Goal: Task Accomplishment & Management: Manage account settings

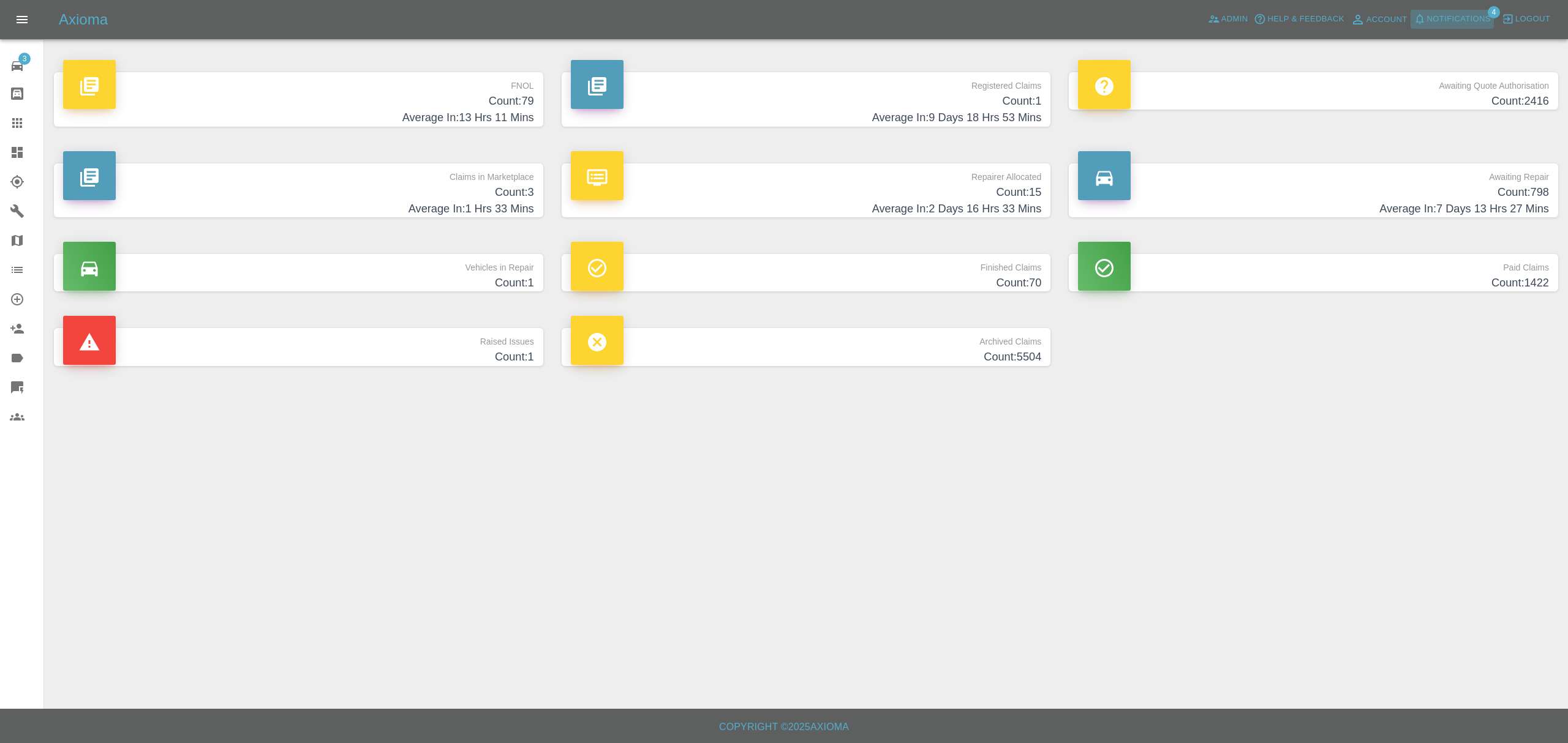
click at [1428, 15] on span "Notifications" at bounding box center [1459, 19] width 64 height 14
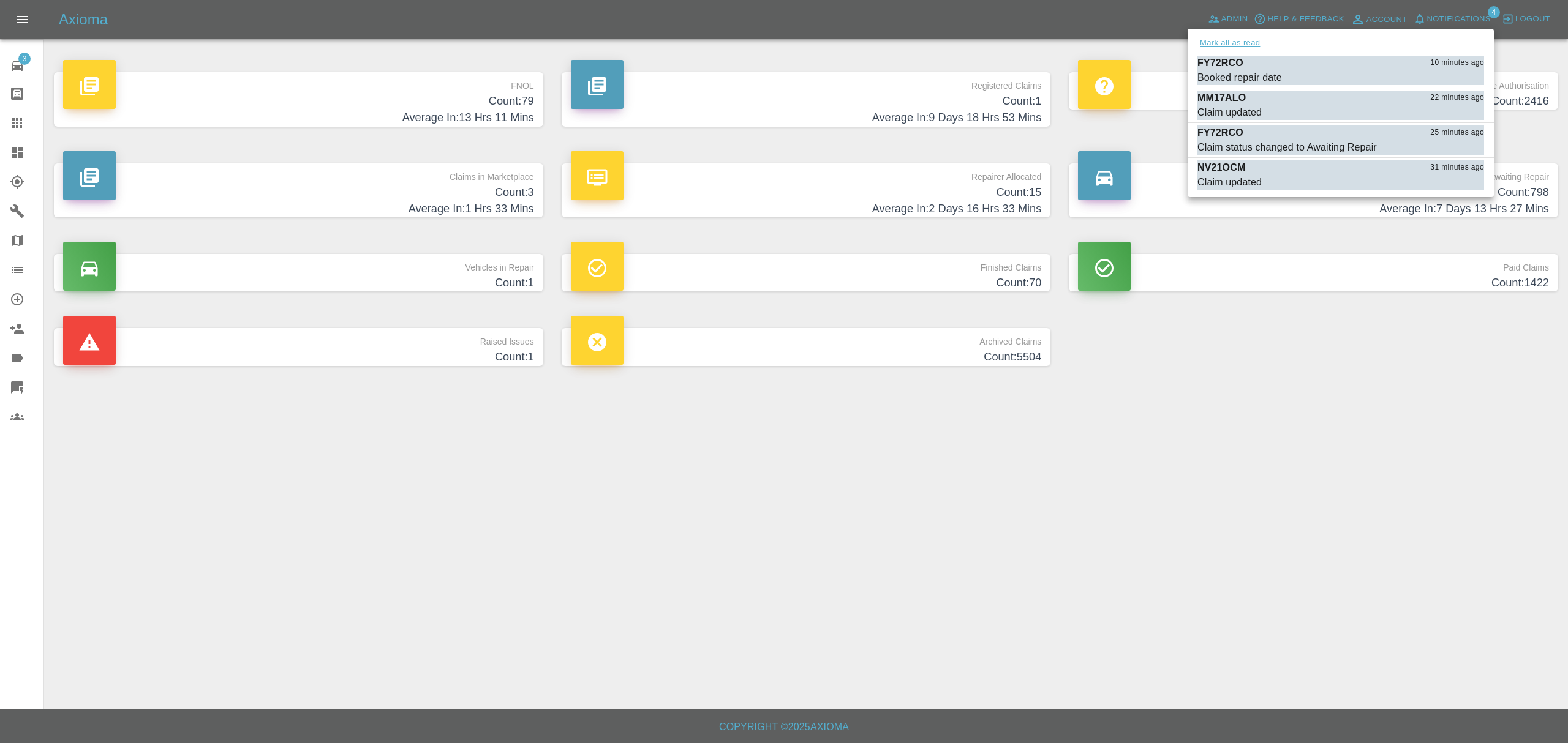
click at [1240, 41] on button "Mark all as read" at bounding box center [1230, 43] width 65 height 14
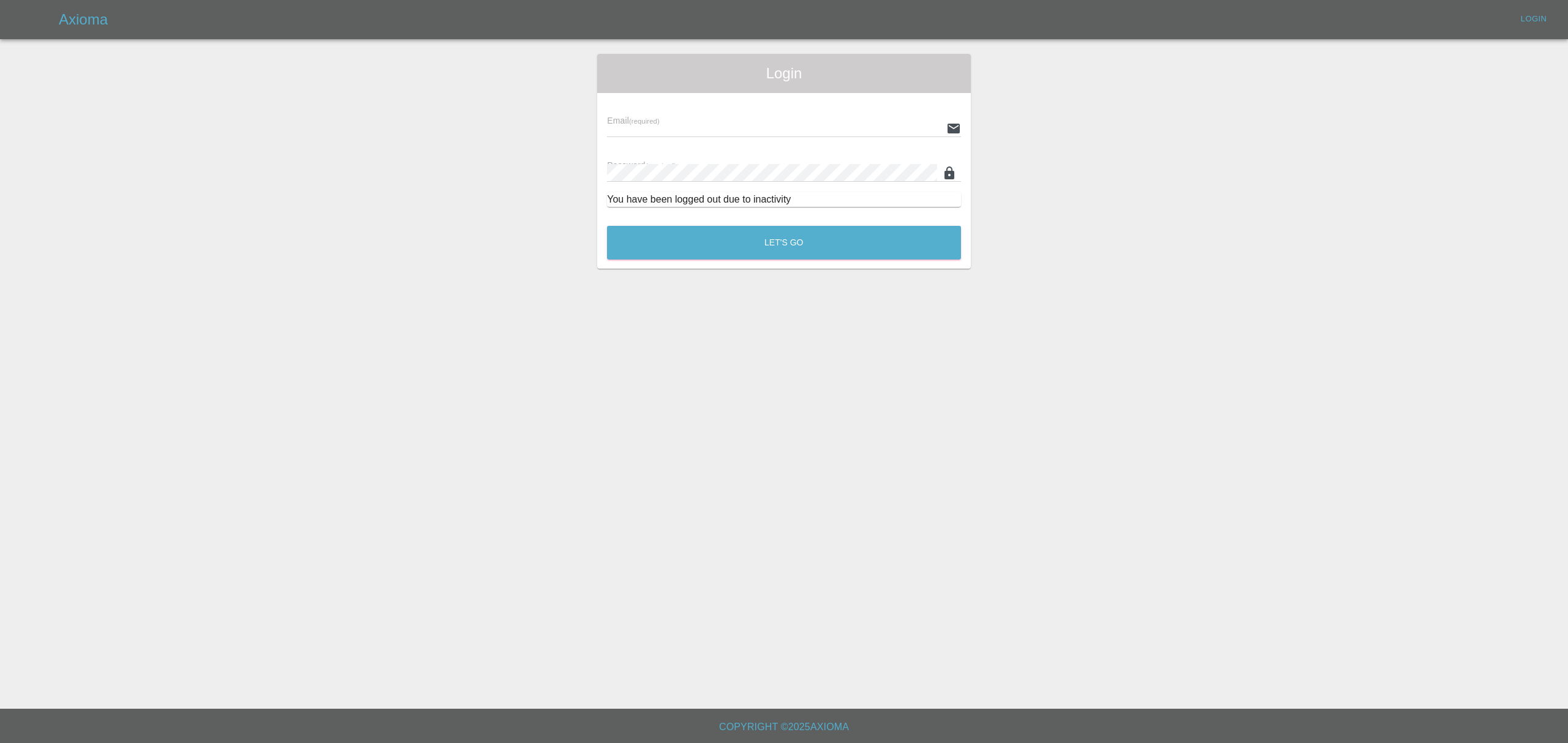
type input "[PERSON_NAME][EMAIL_ADDRESS][DOMAIN_NAME]"
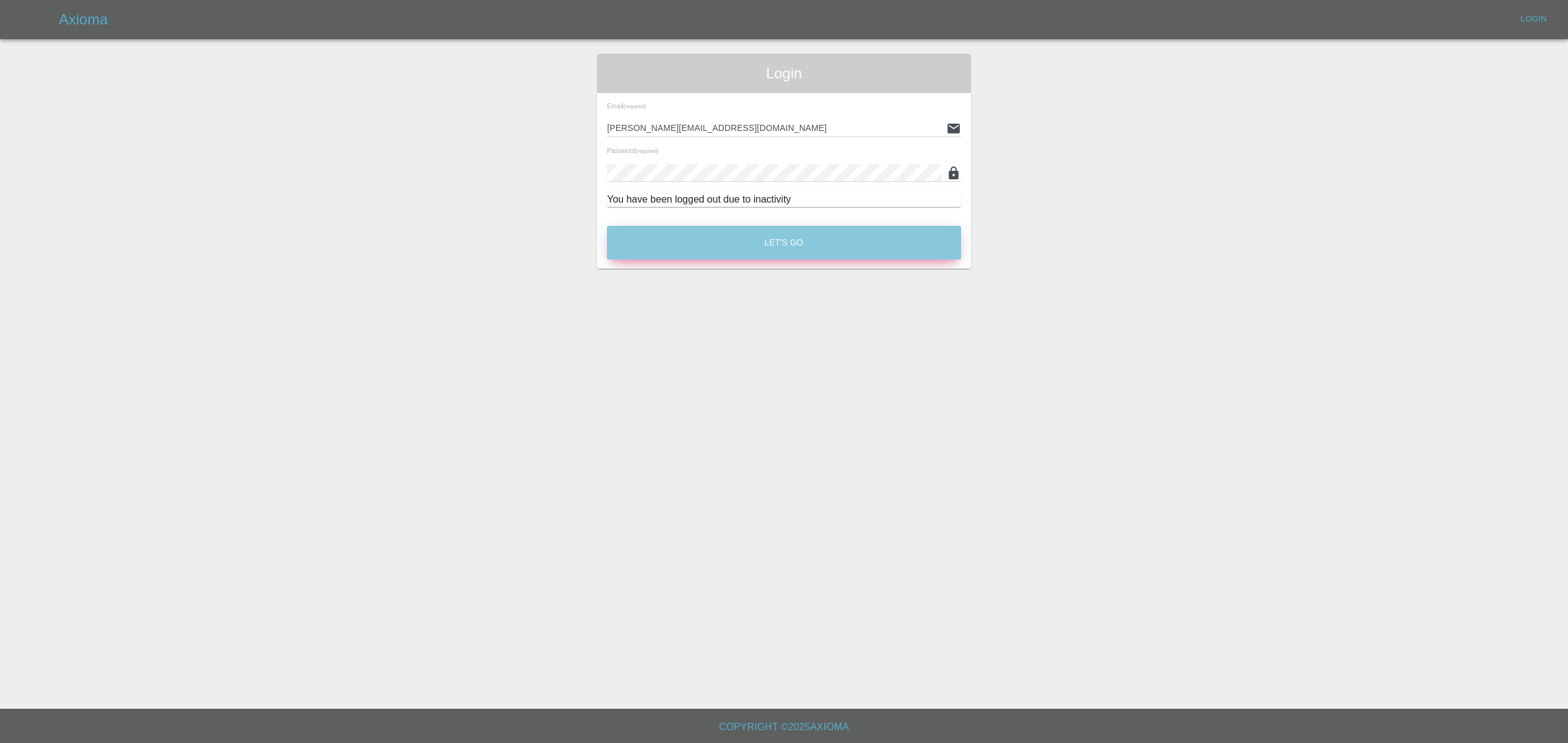
click at [795, 226] on button "Let's Go" at bounding box center [784, 242] width 354 height 33
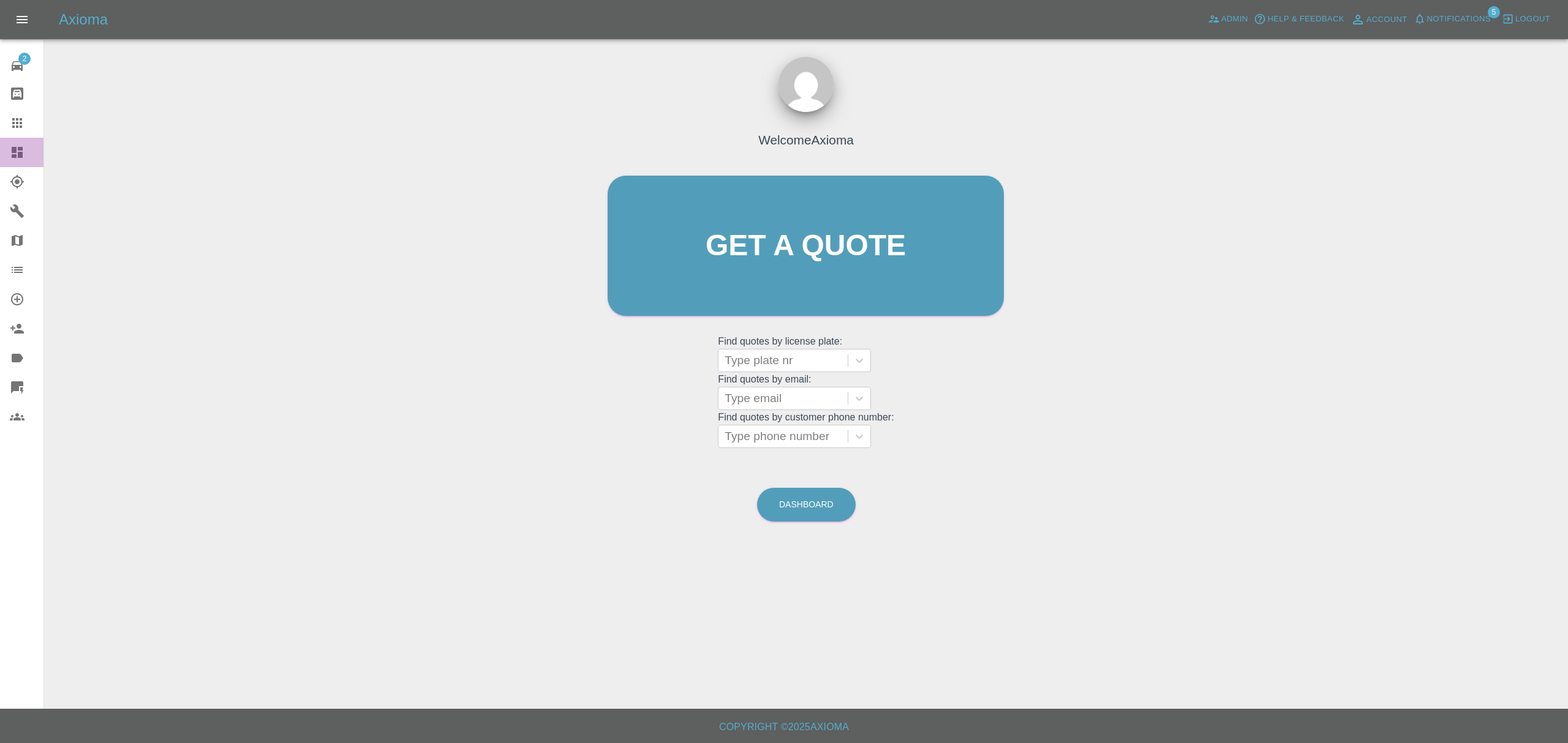
click at [23, 150] on icon at bounding box center [17, 153] width 15 height 15
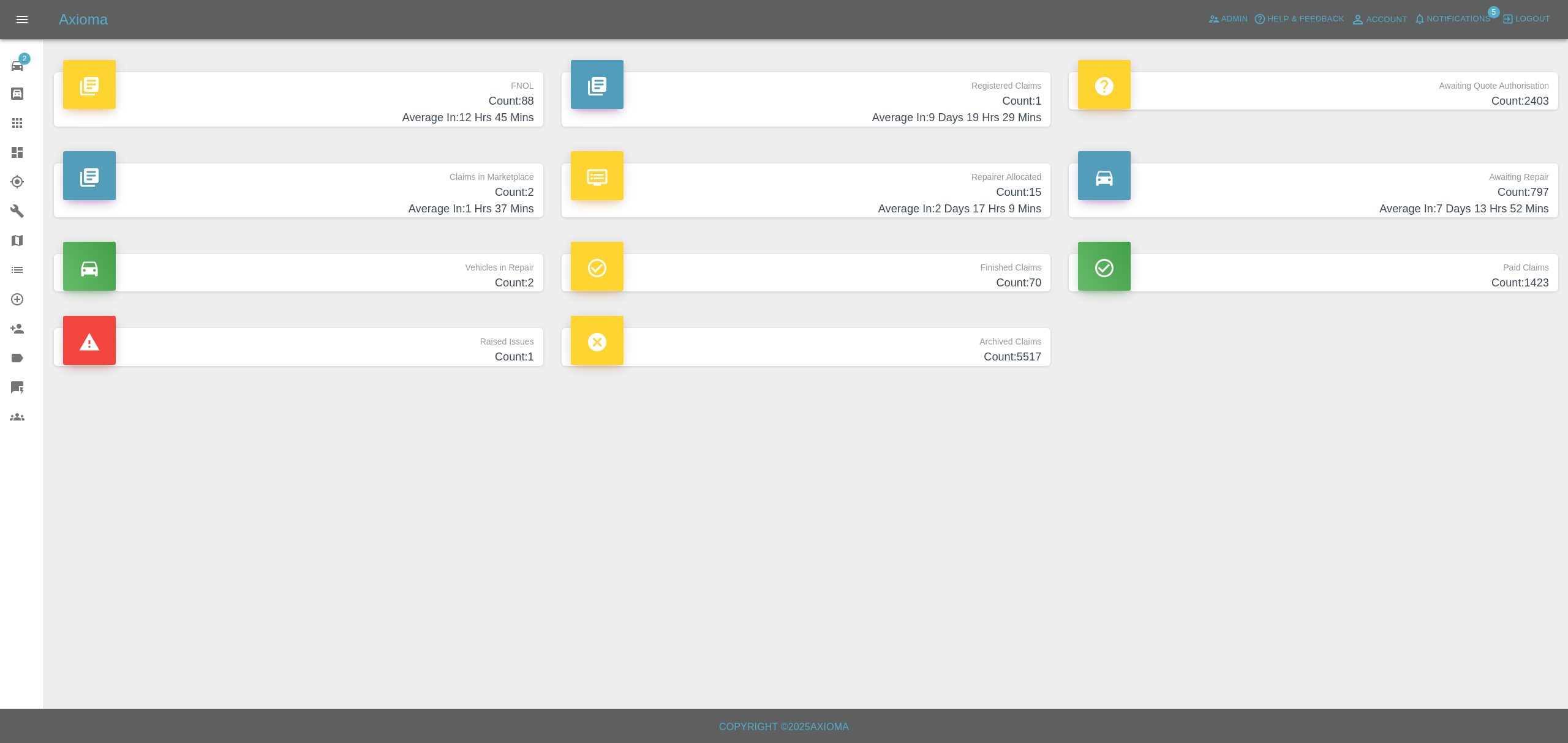
click at [497, 194] on h4 "Count: 2" at bounding box center [299, 192] width 471 height 17
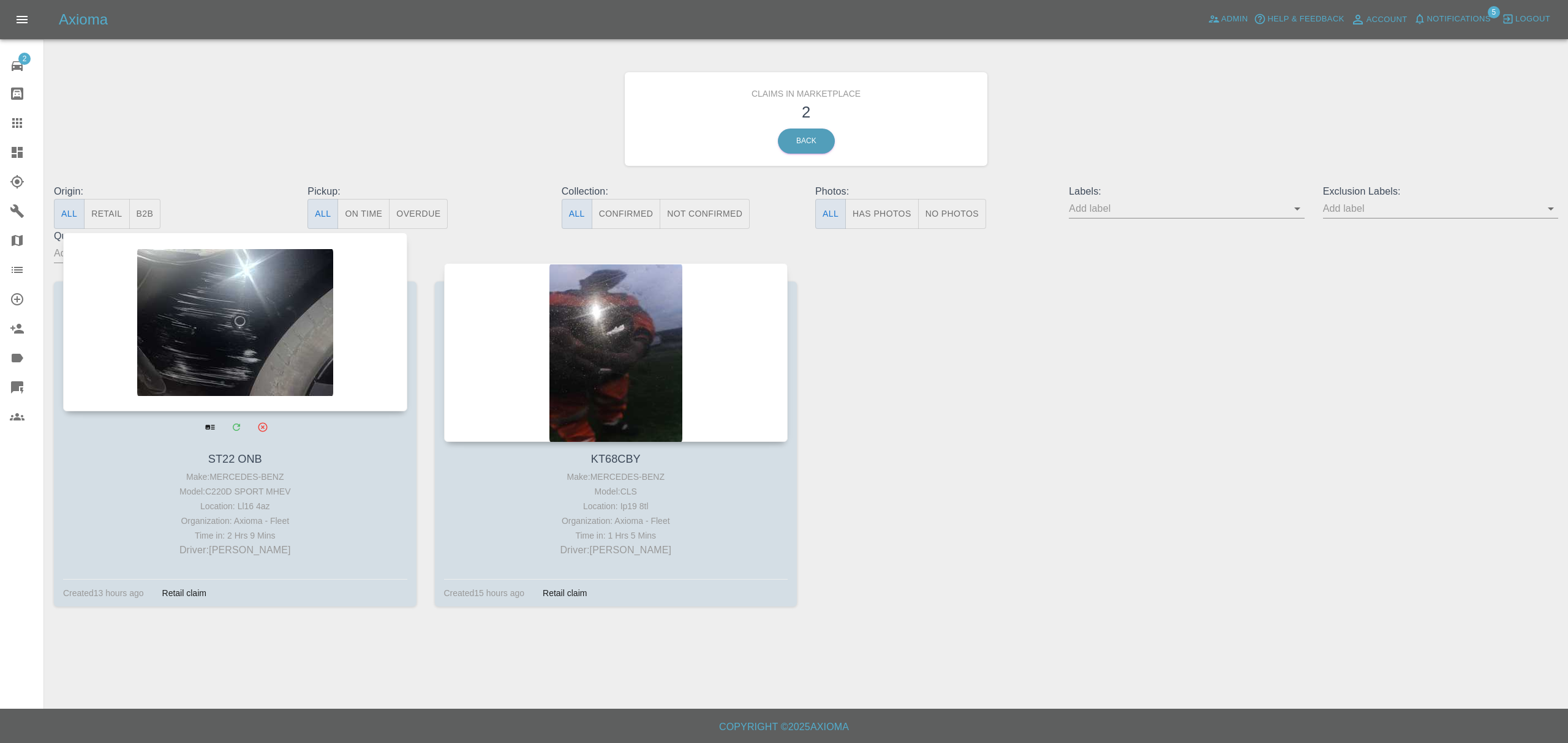
click at [322, 331] on div at bounding box center [235, 321] width 345 height 179
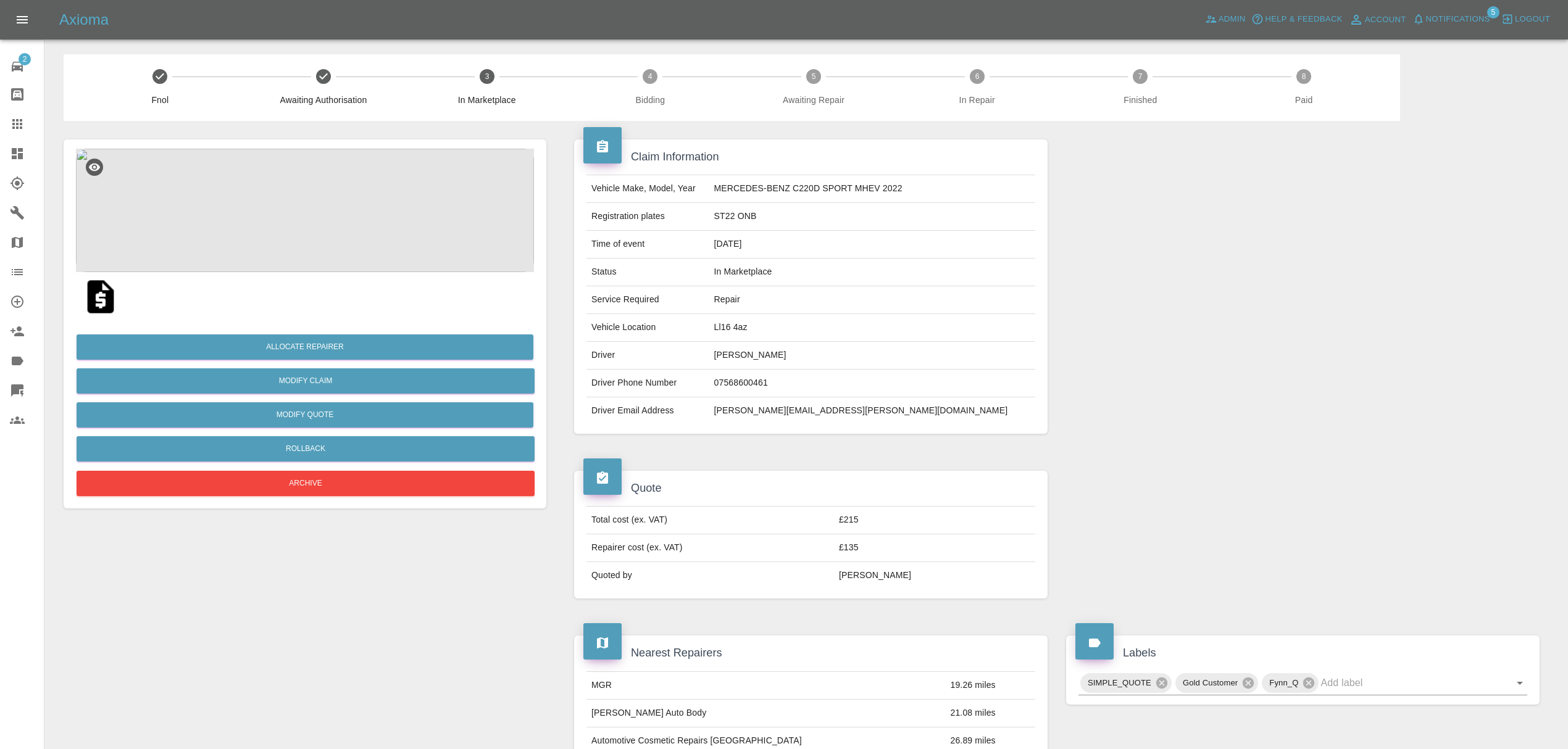
click at [300, 198] on img at bounding box center [305, 211] width 458 height 123
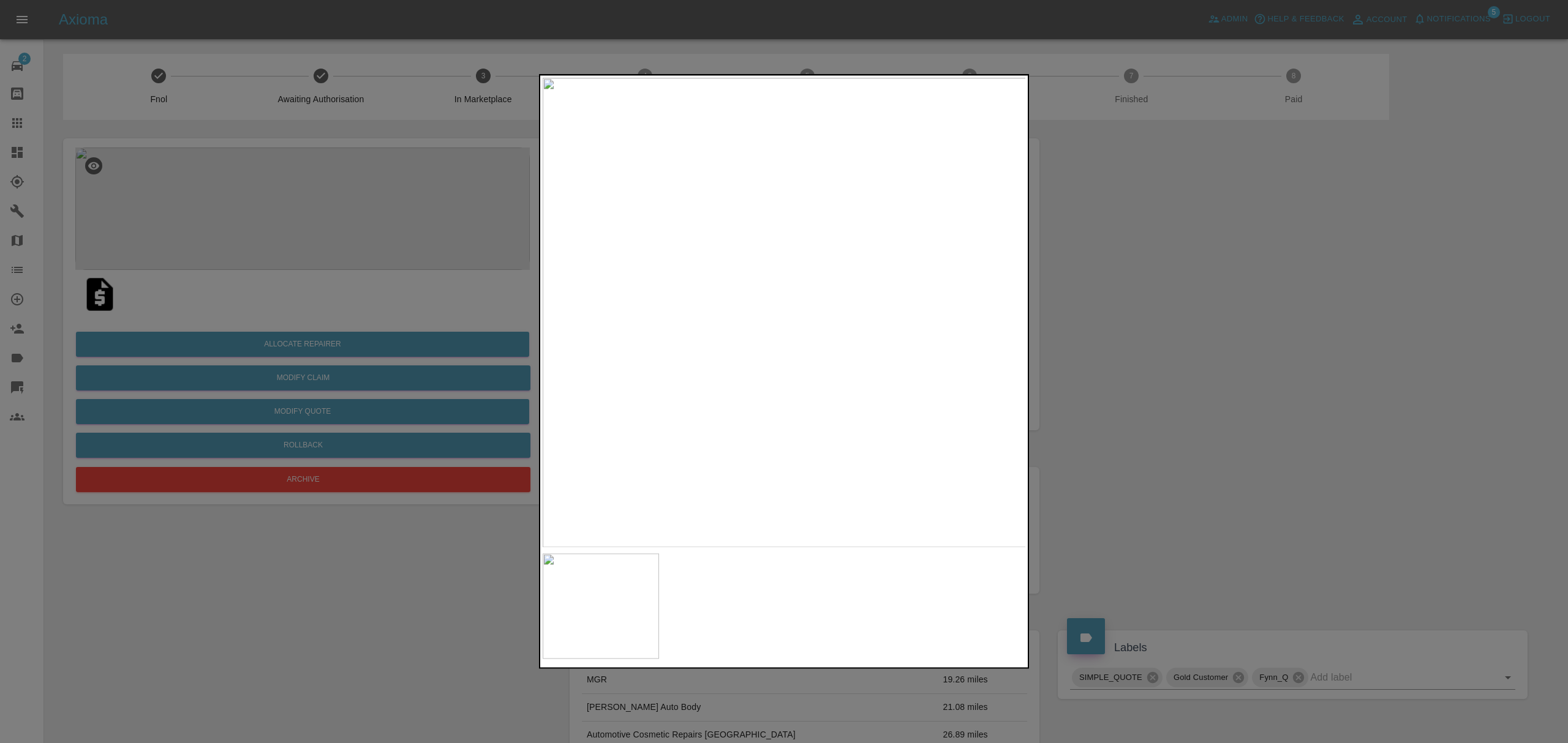
click at [1282, 338] on div at bounding box center [784, 372] width 1568 height 743
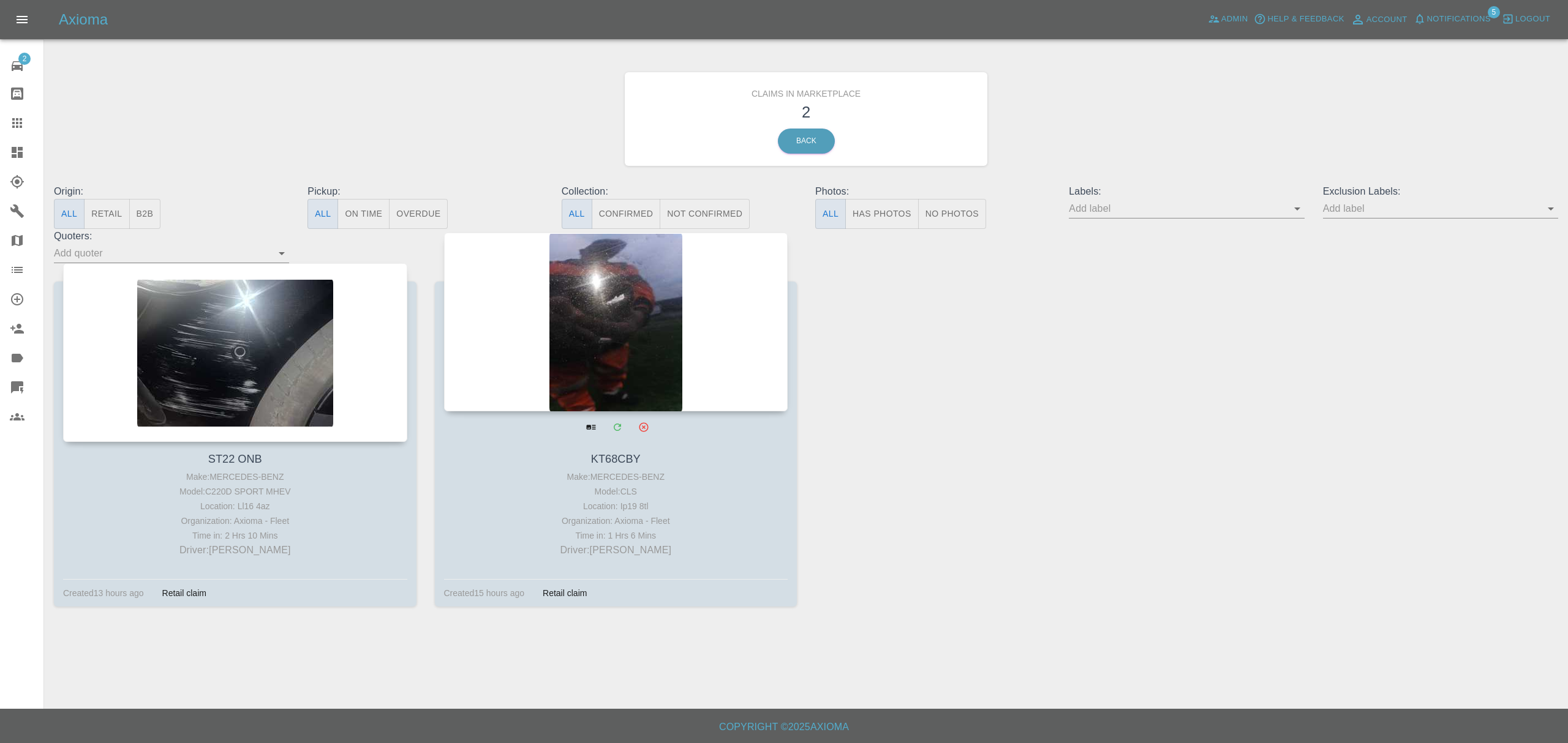
click at [664, 321] on div at bounding box center [616, 321] width 345 height 179
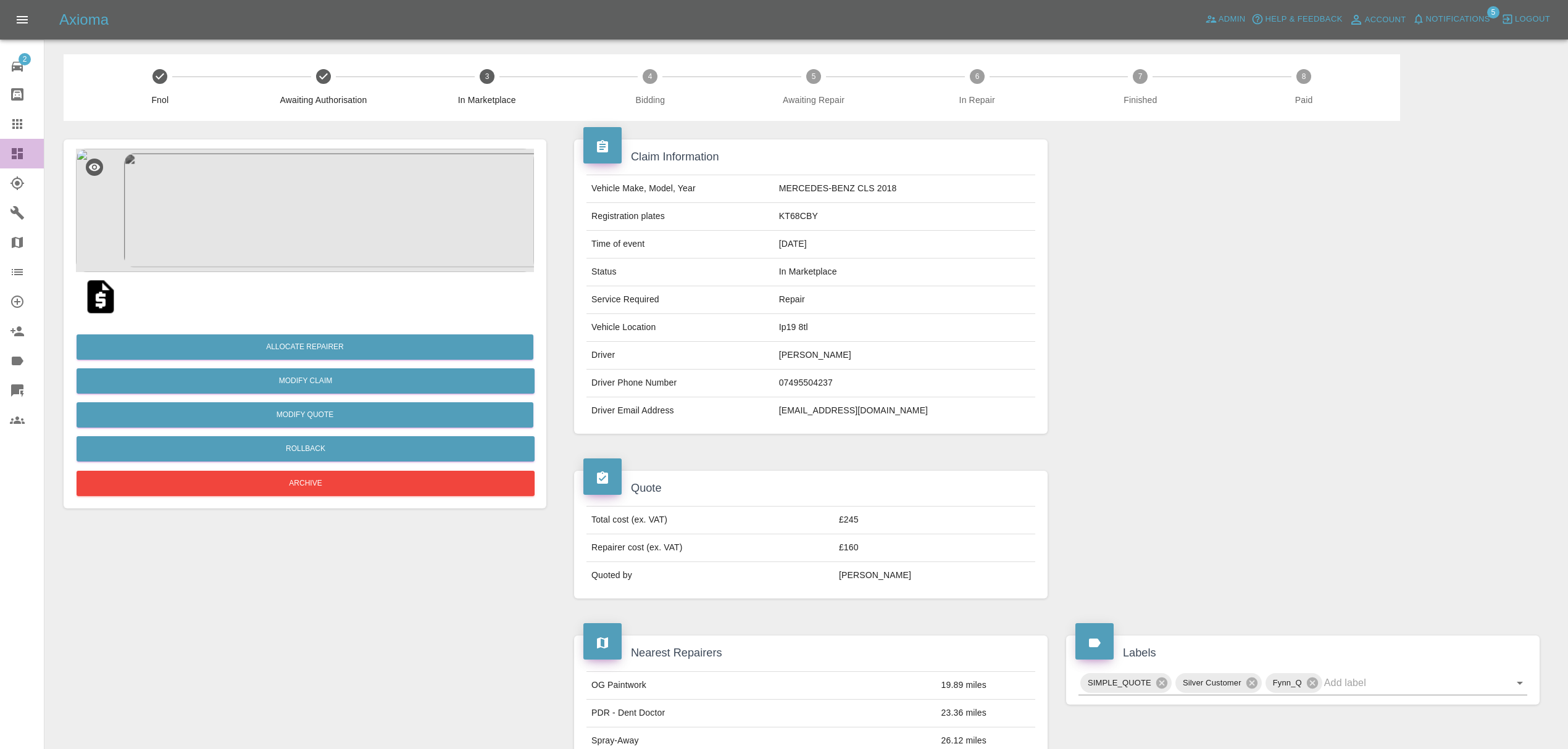
click at [9, 161] on link "Dashboard" at bounding box center [22, 154] width 44 height 30
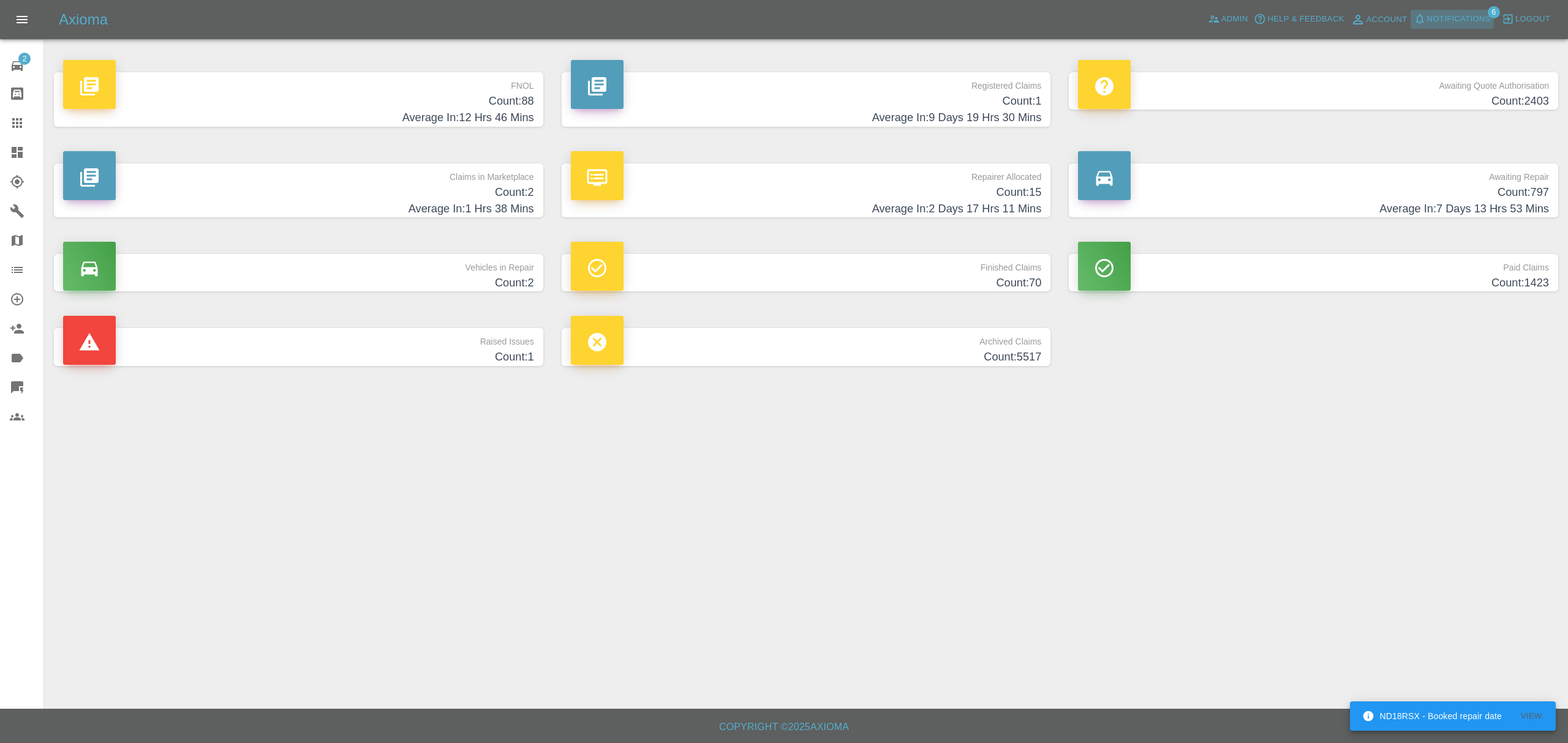
click at [1444, 11] on button "Notifications" at bounding box center [1452, 19] width 84 height 19
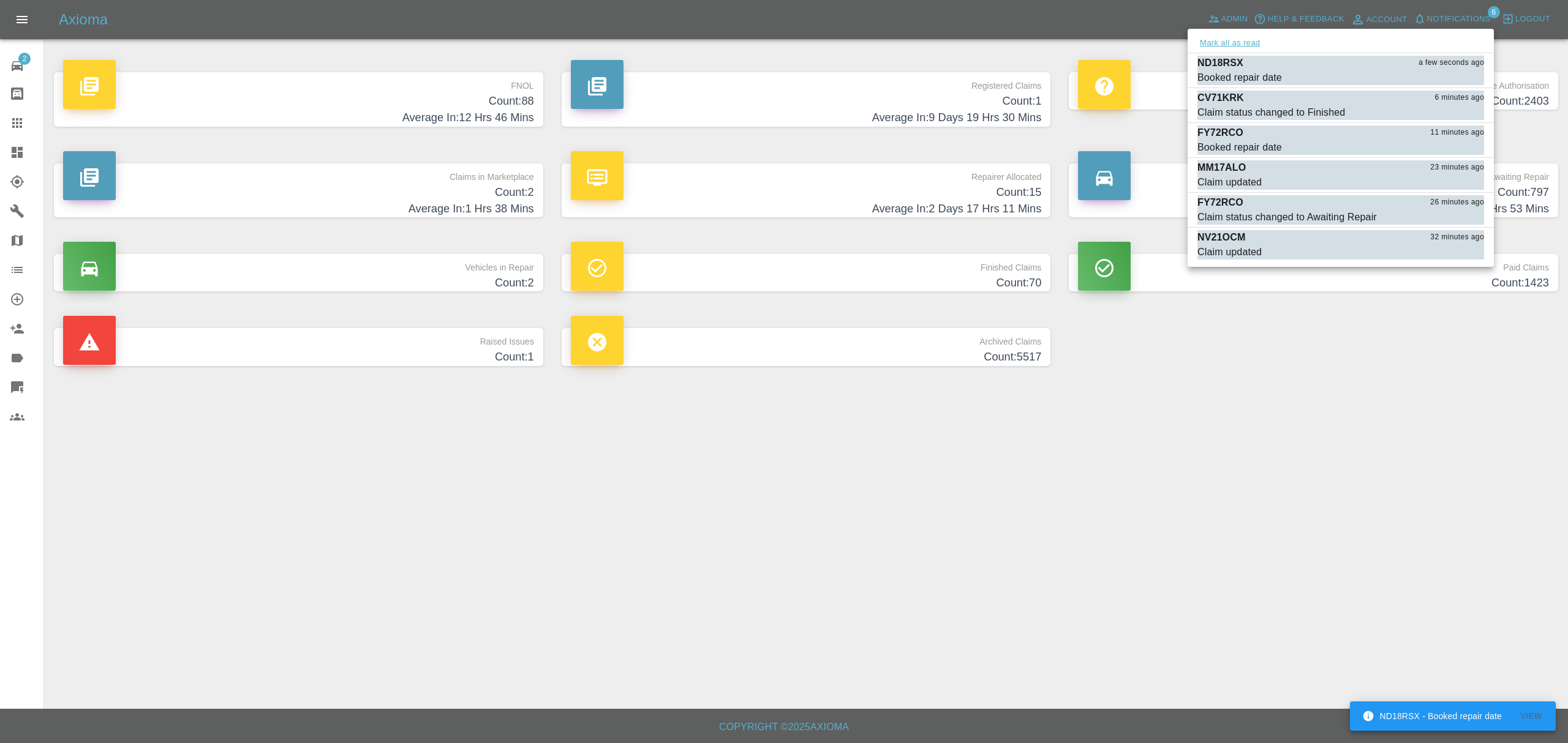
click at [1236, 36] on button "Mark all as read" at bounding box center [1230, 43] width 65 height 14
